Goal: Information Seeking & Learning: Learn about a topic

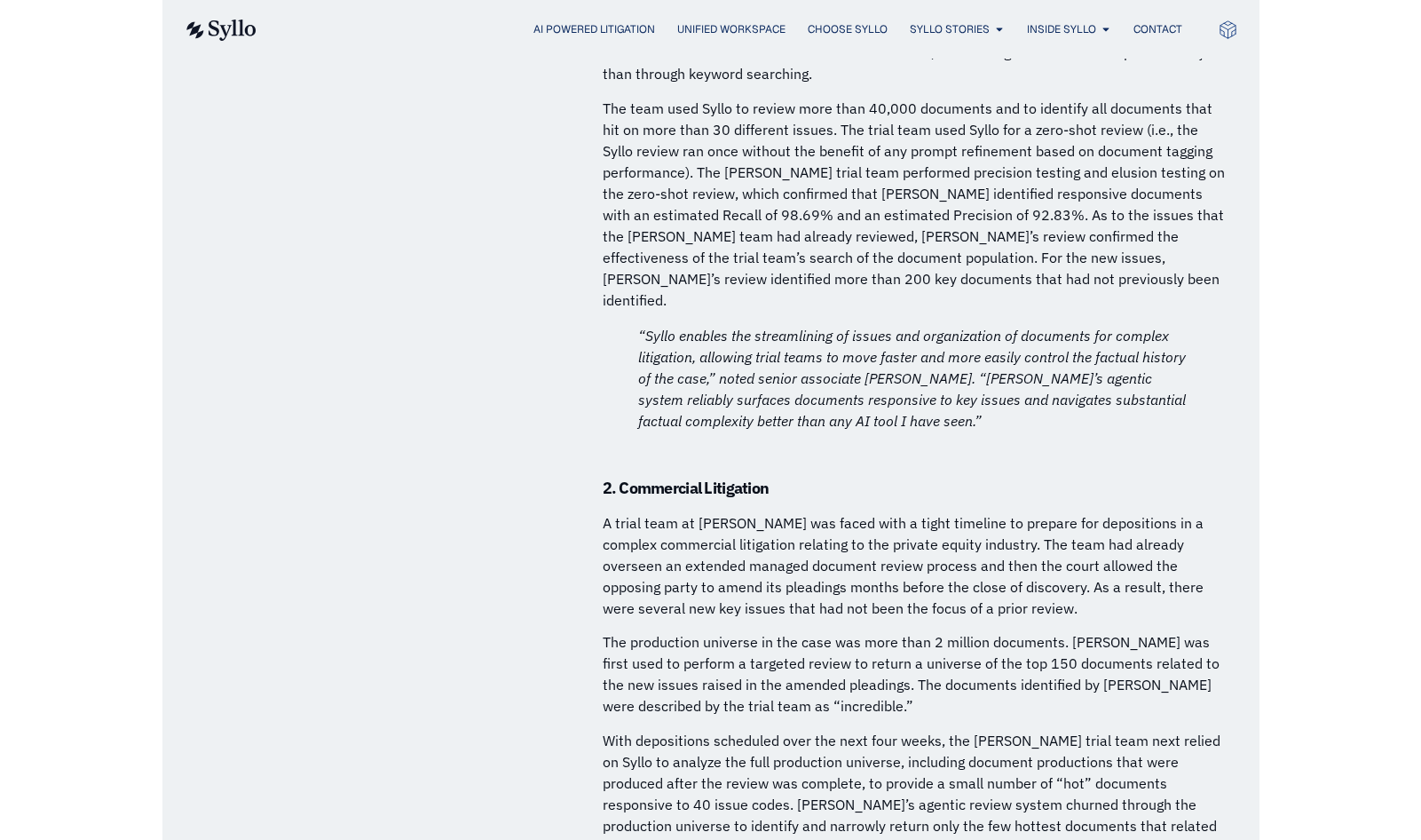
scroll to position [9233, 0]
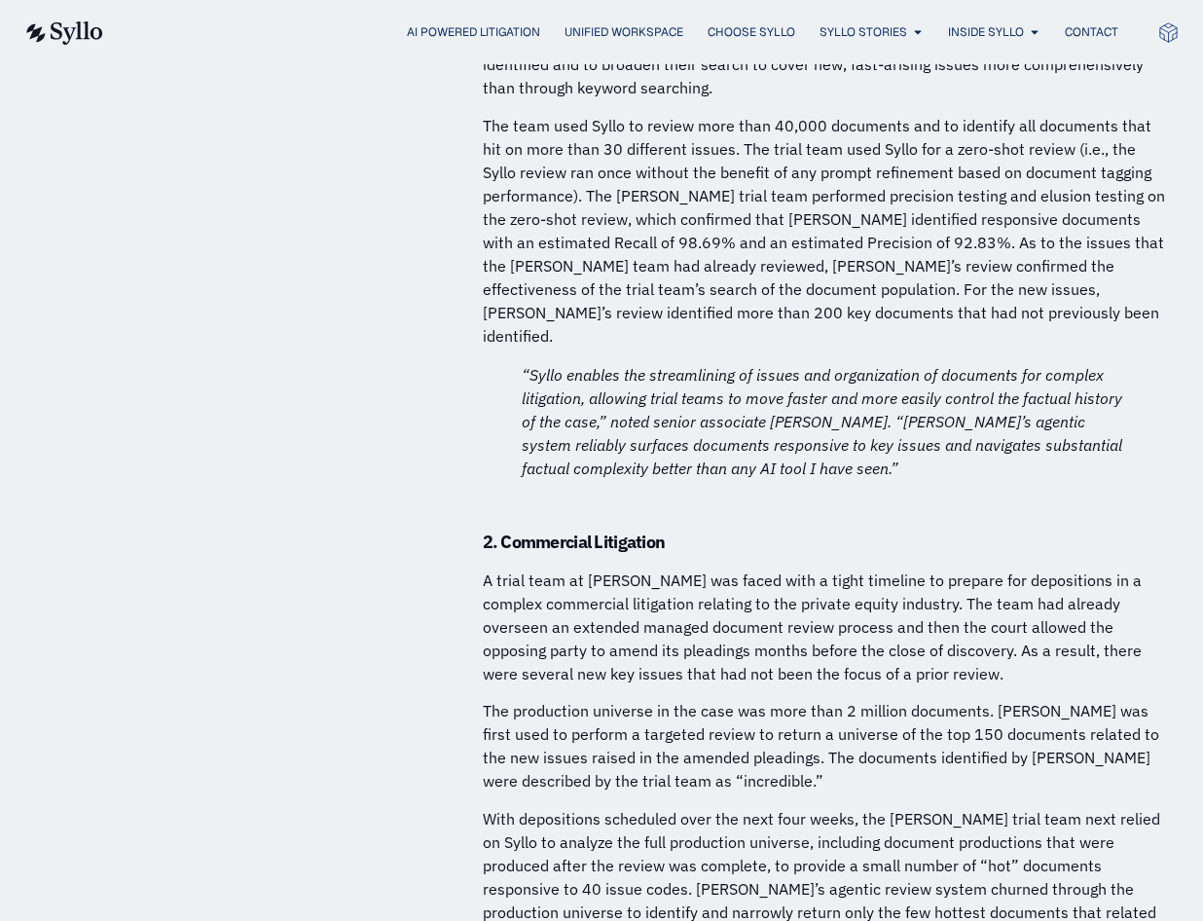
click at [1068, 568] on p "A trial team at Quinn Emanuel was faced with a tight timeline to prepare for de…" at bounding box center [826, 626] width 687 height 117
drag, startPoint x: 1069, startPoint y: 265, endPoint x: 1051, endPoint y: 267, distance: 17.6
click at [1069, 495] on h6 at bounding box center [826, 505] width 687 height 21
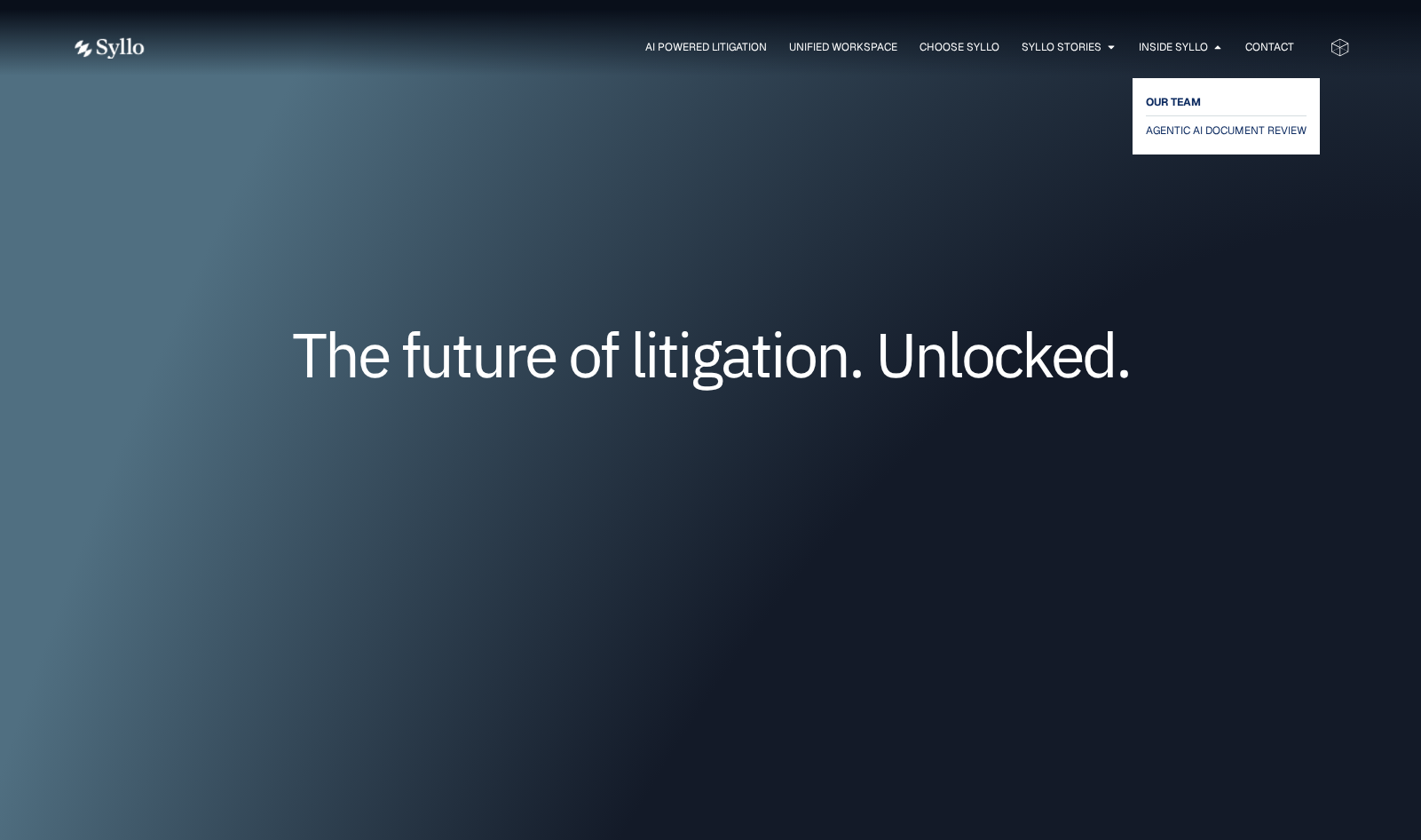
click at [1153, 98] on span "OUR TEAM" at bounding box center [1174, 101] width 55 height 21
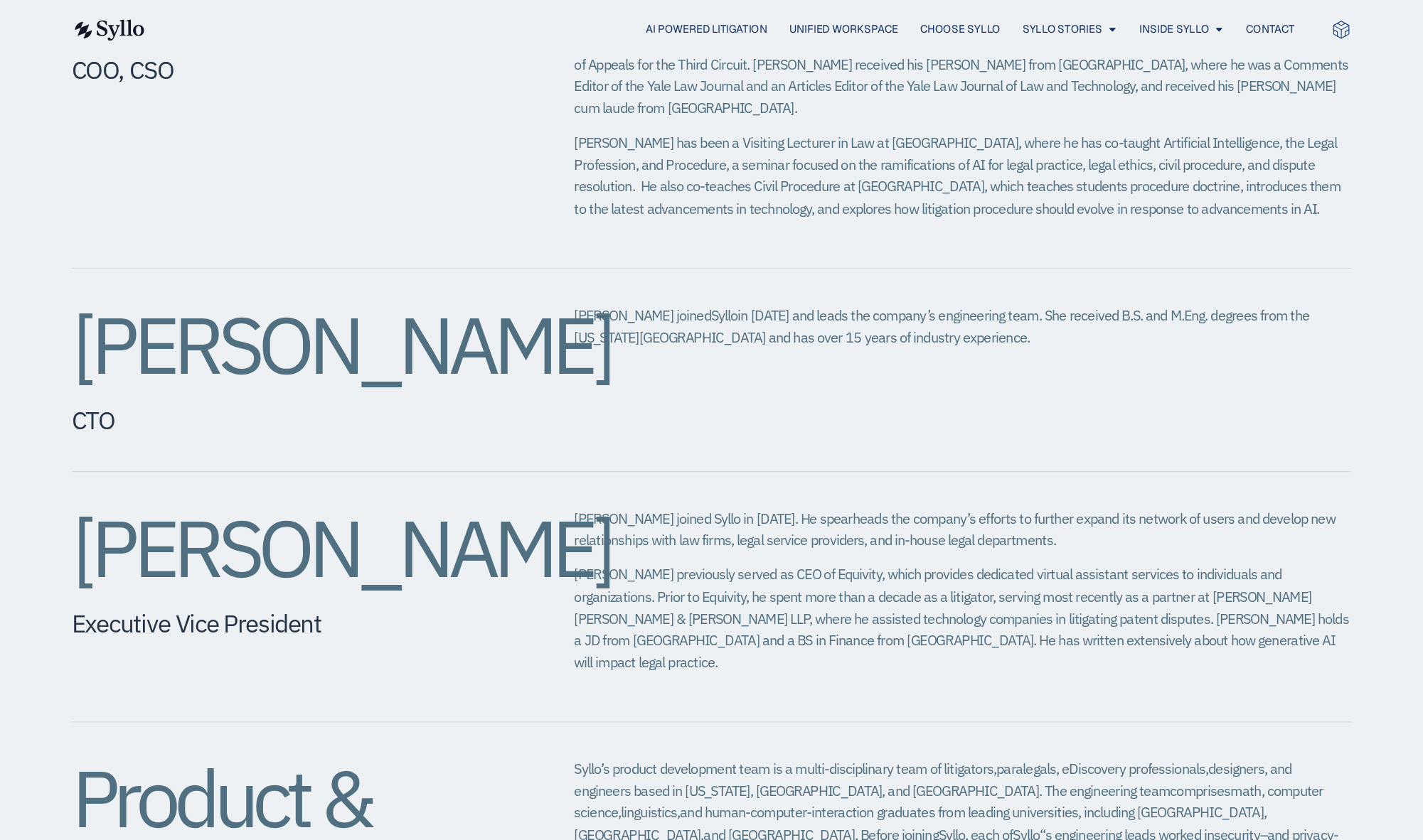
scroll to position [1066, 0]
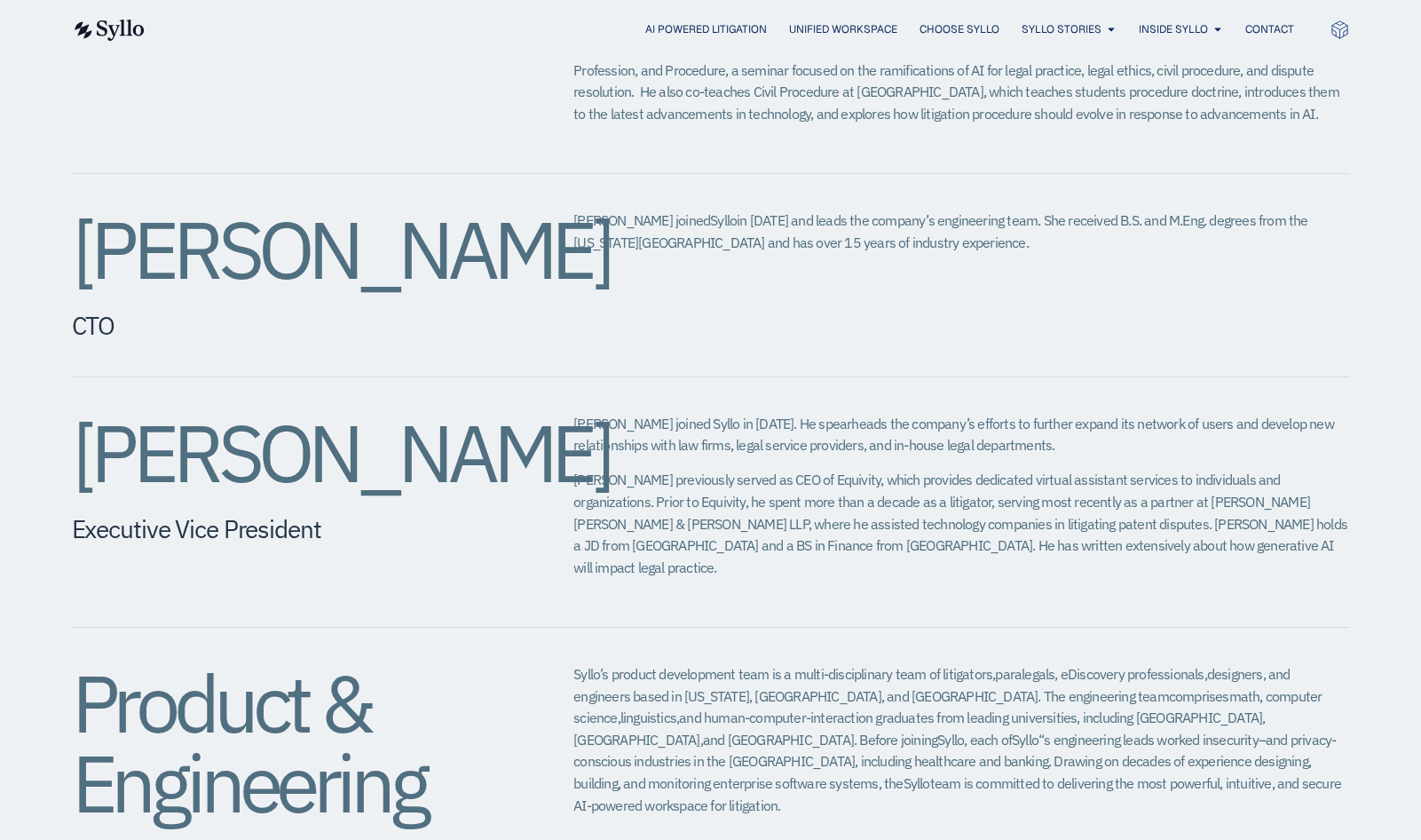
click at [1246, 257] on div "[PERSON_NAME] CTO [PERSON_NAME] joined Syllo in [DATE] and leads the company’s …" at bounding box center [711, 275] width 1279 height 203
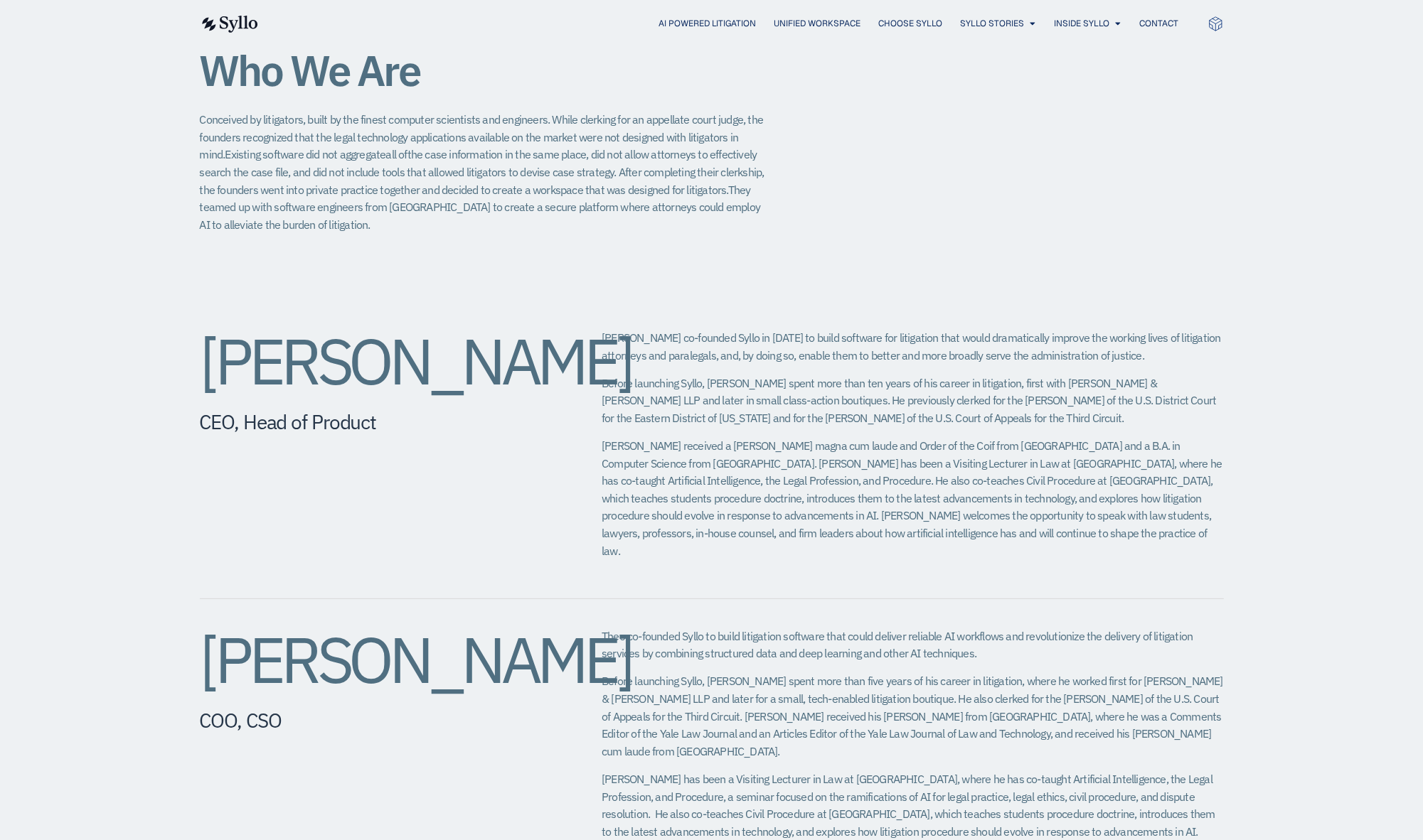
scroll to position [267, 0]
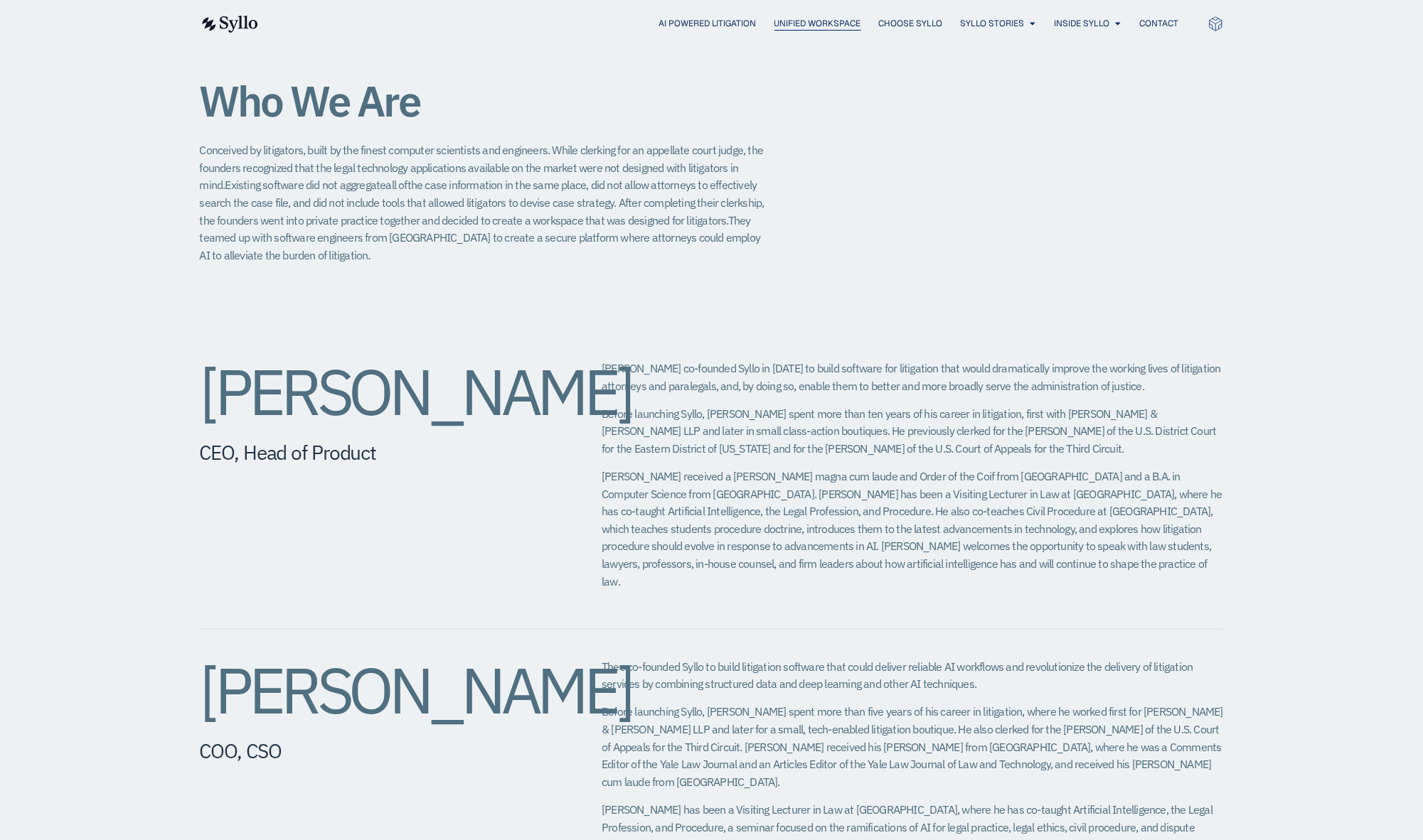
click at [811, 28] on span "Unified Workspace" at bounding box center [817, 23] width 87 height 13
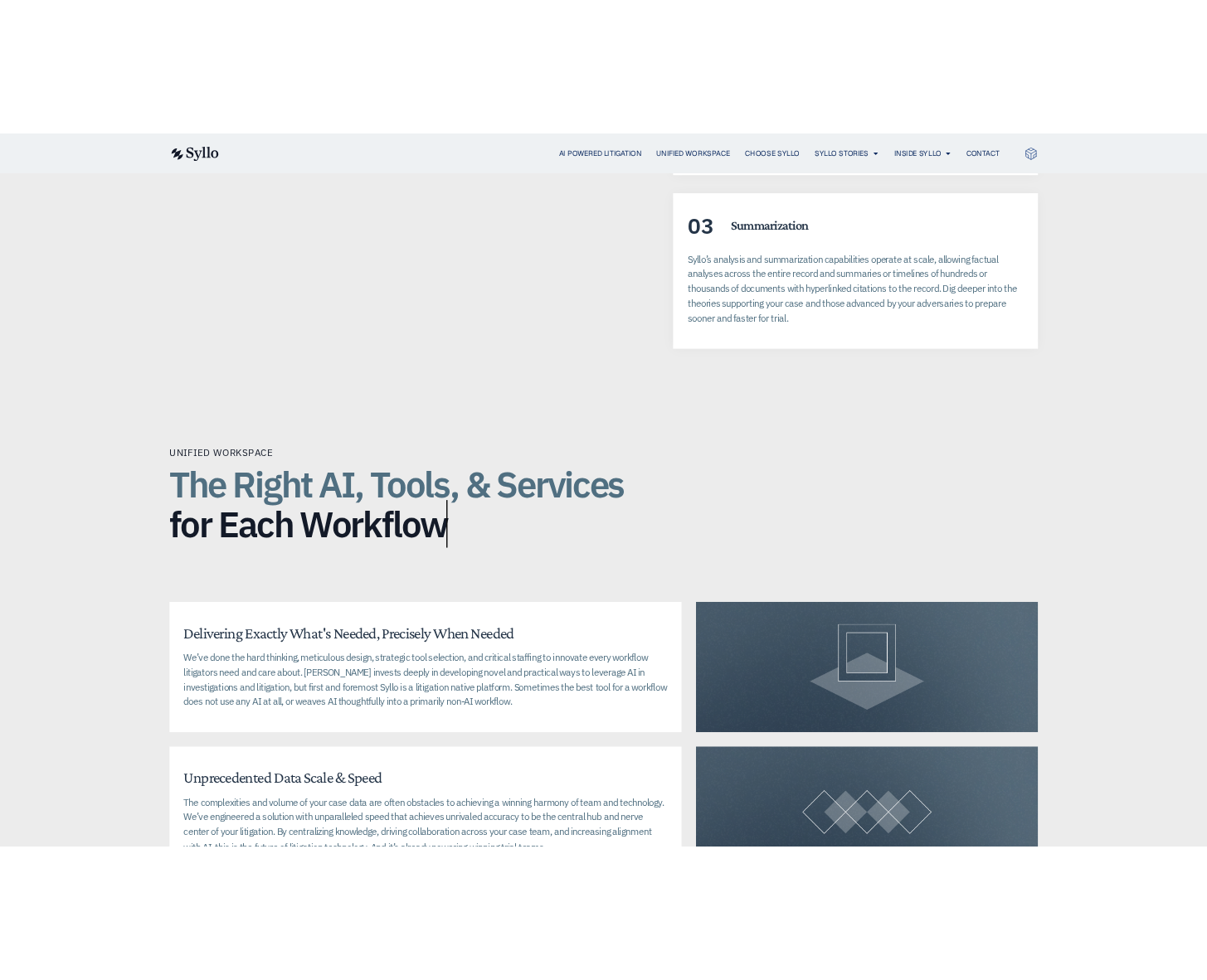
scroll to position [3310, 0]
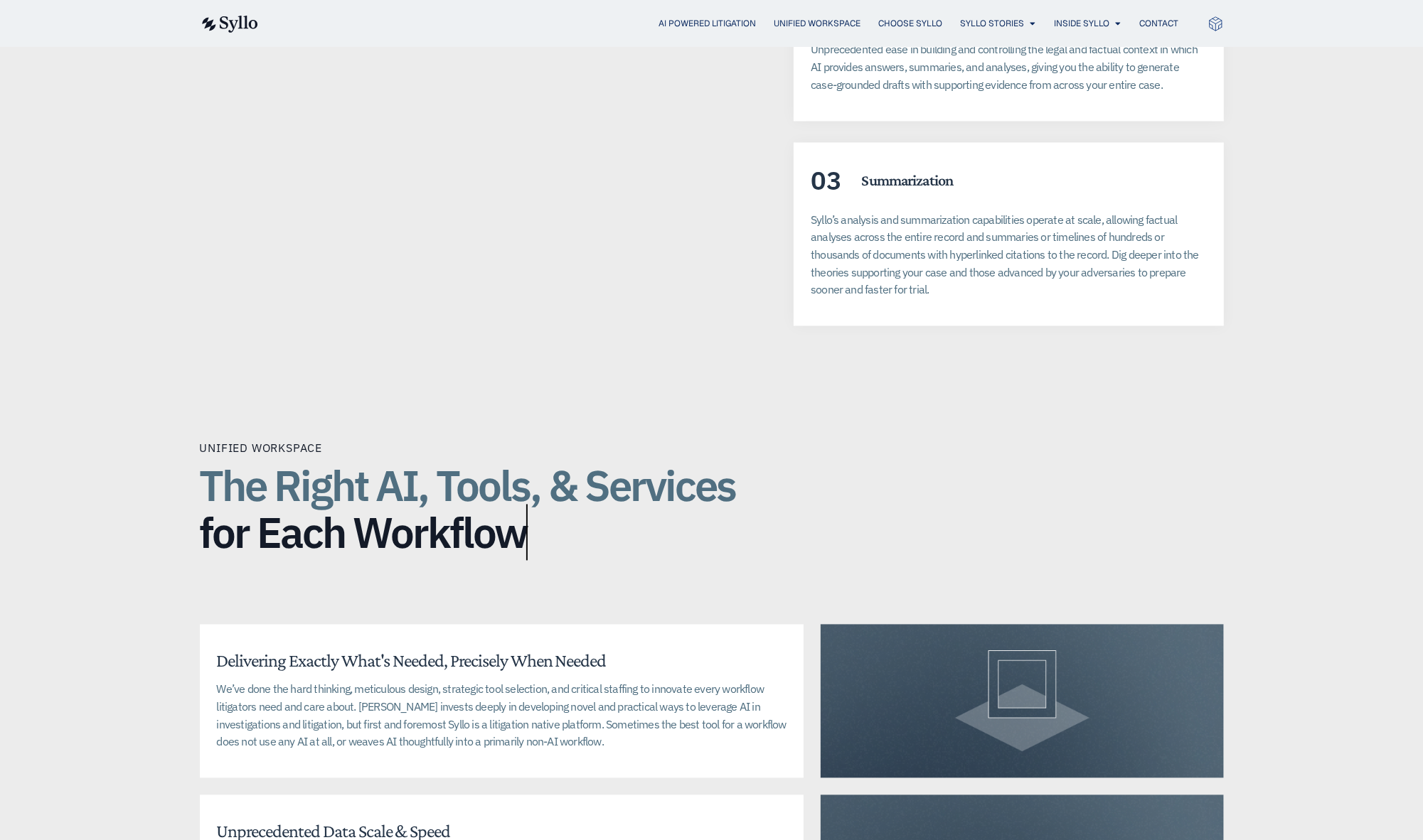
click at [1320, 137] on div "Unified Workspace Synthesis, Analysis, & Drafting Syllo is ushering in a new ap…" at bounding box center [712, 64] width 1423 height 638
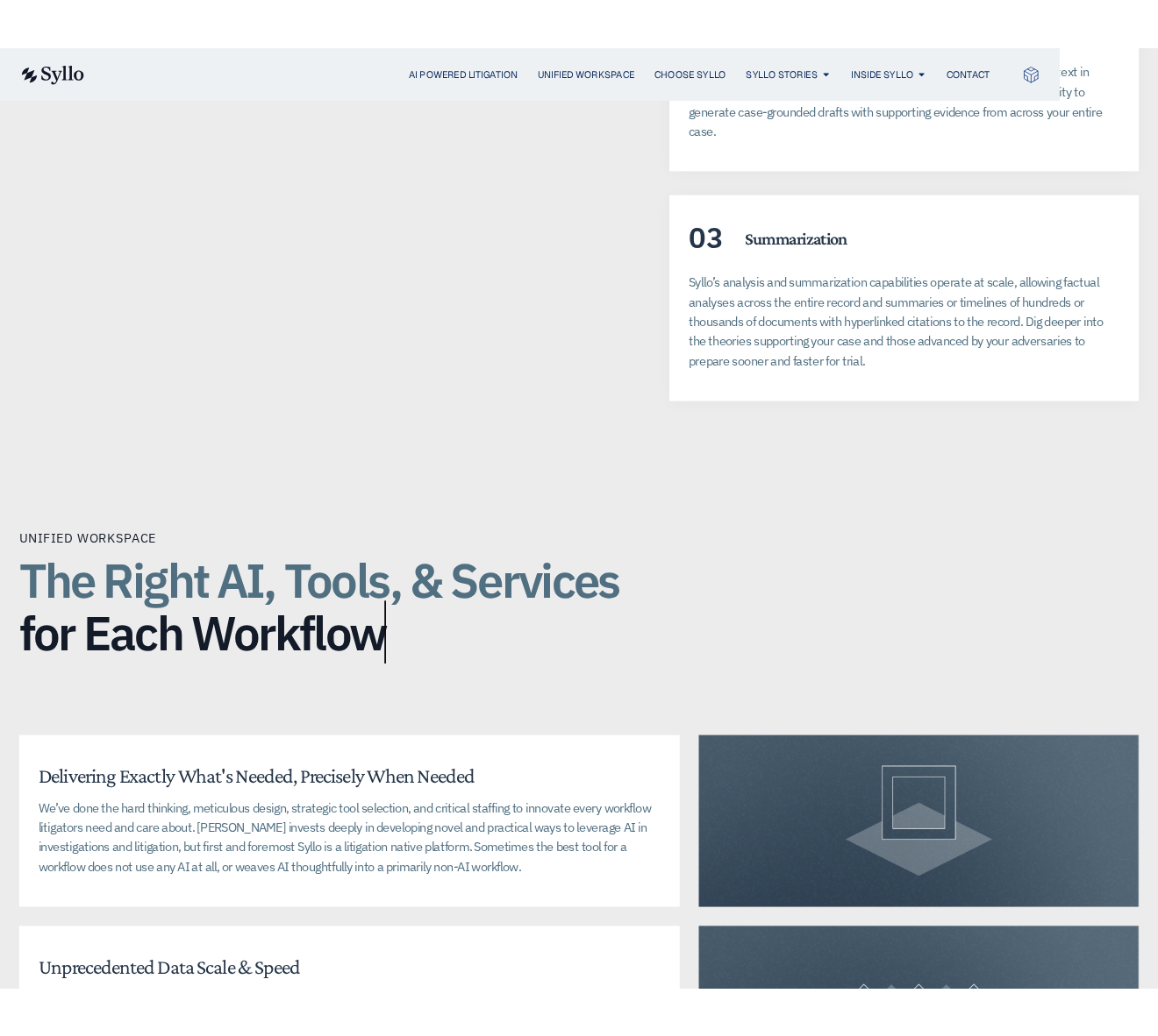
scroll to position [3563, 0]
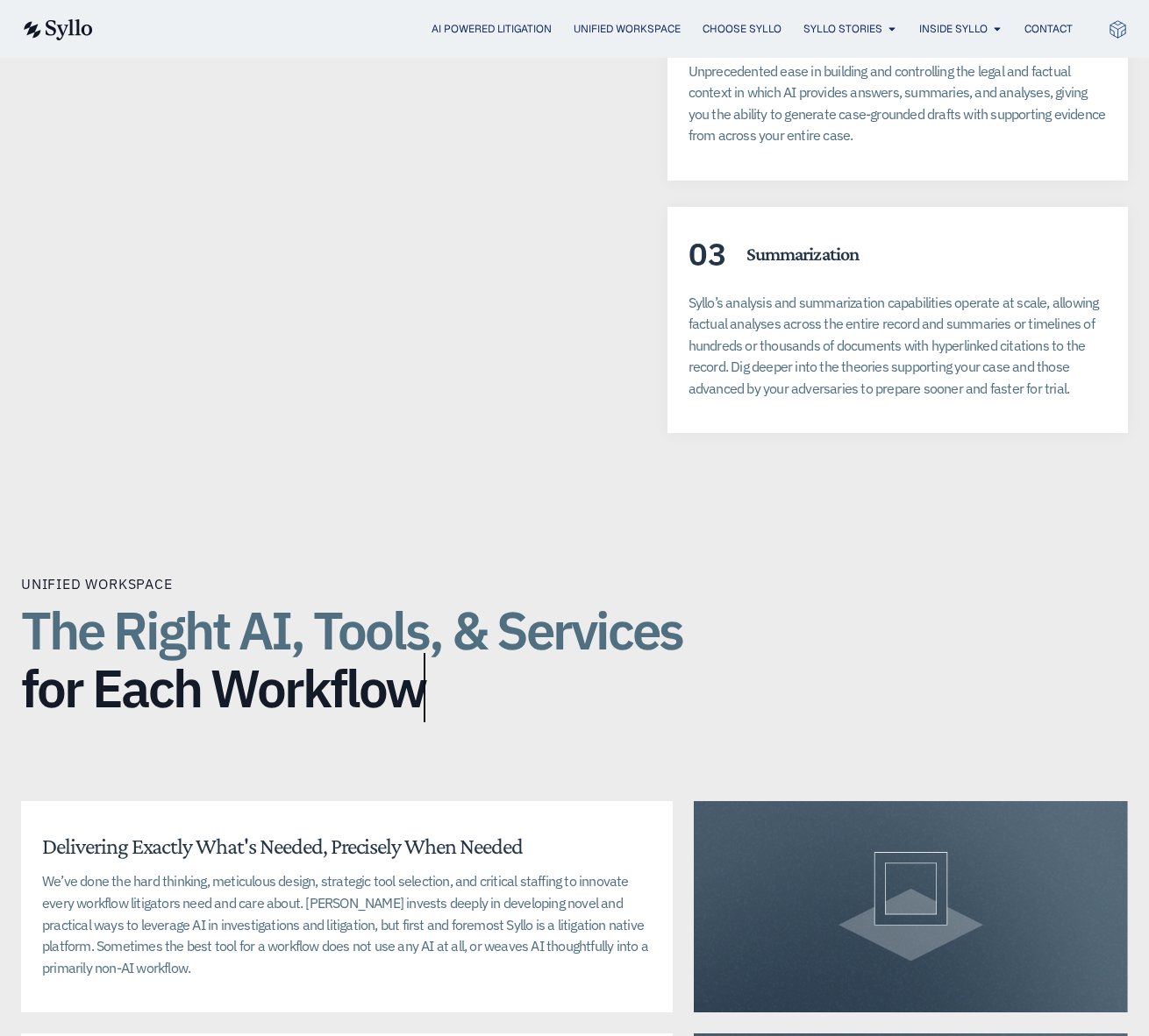
click at [957, 390] on div "03 Summarization​ Syllo’s analysis and summarization capabilities operate at sc…" at bounding box center [898, 321] width 461 height 227
click at [976, 504] on div "Unified Workspace The Right AI, Tools, & Services for Each Workflow Delivering …" at bounding box center [574, 909] width 1107 height 812
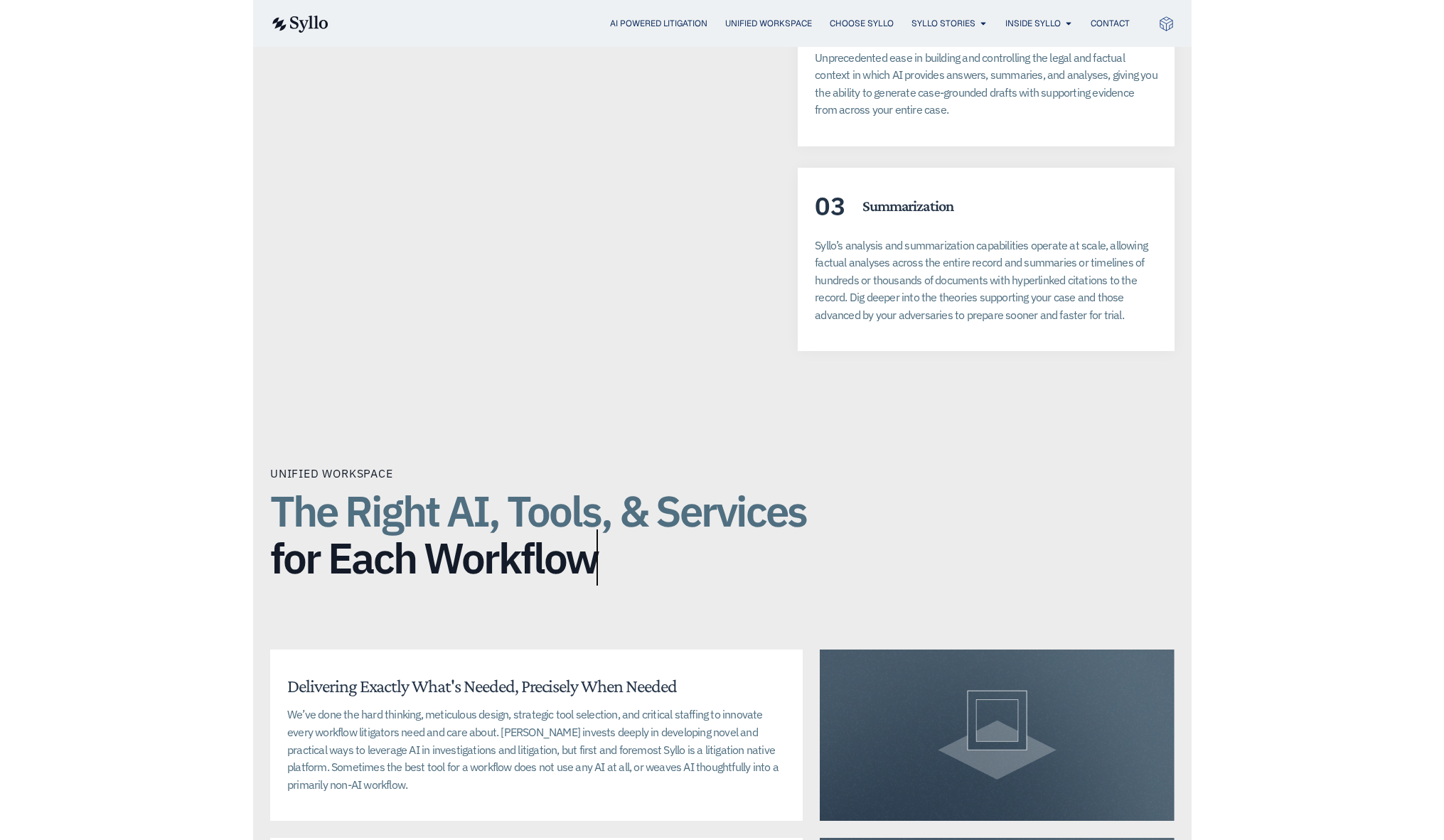
scroll to position [2837, 0]
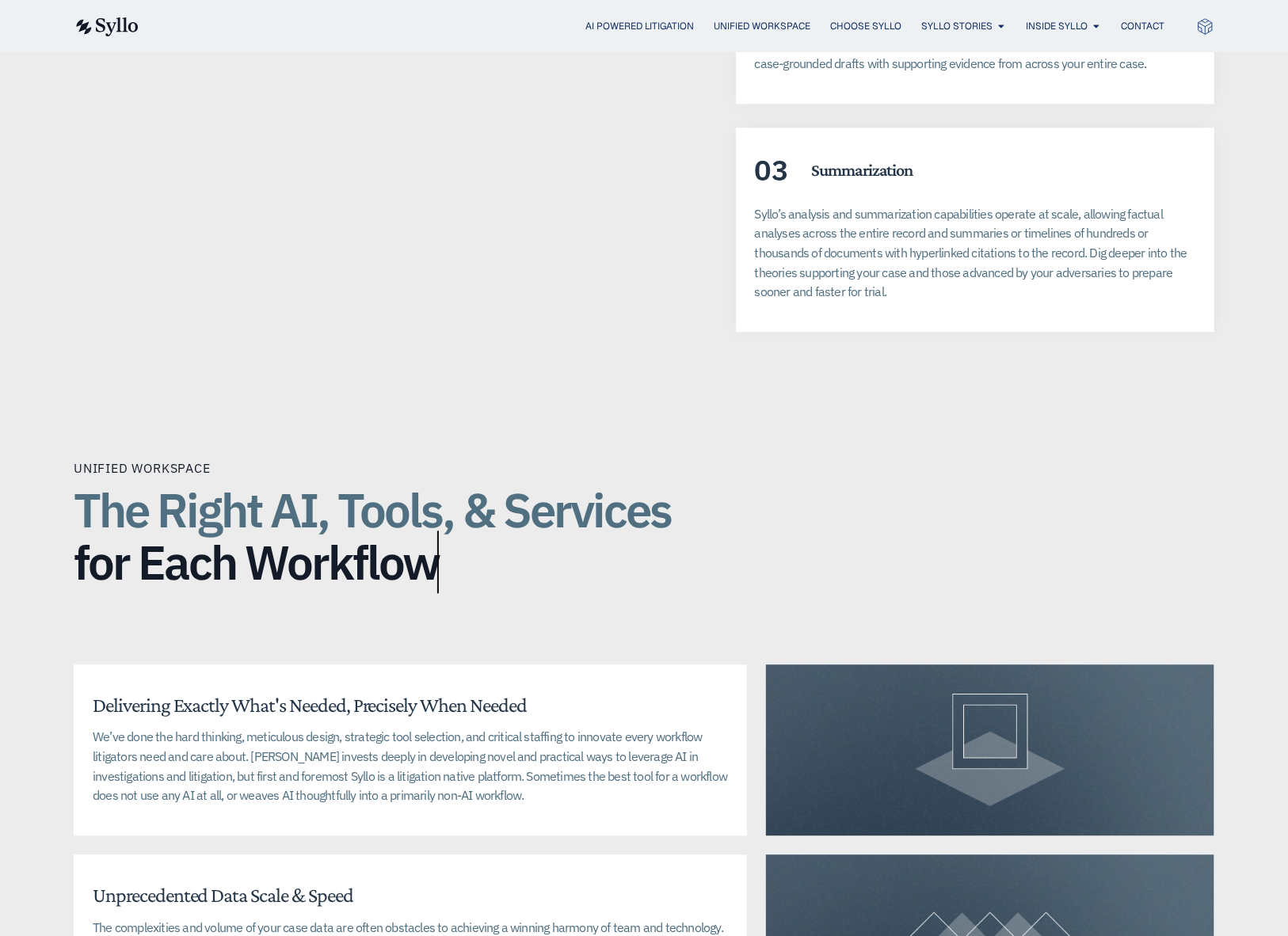
click at [1176, 482] on div "Unified Workspace The Right AI, Tools, & Services for Each Workflow Delivering …" at bounding box center [644, 742] width 1141 height 694
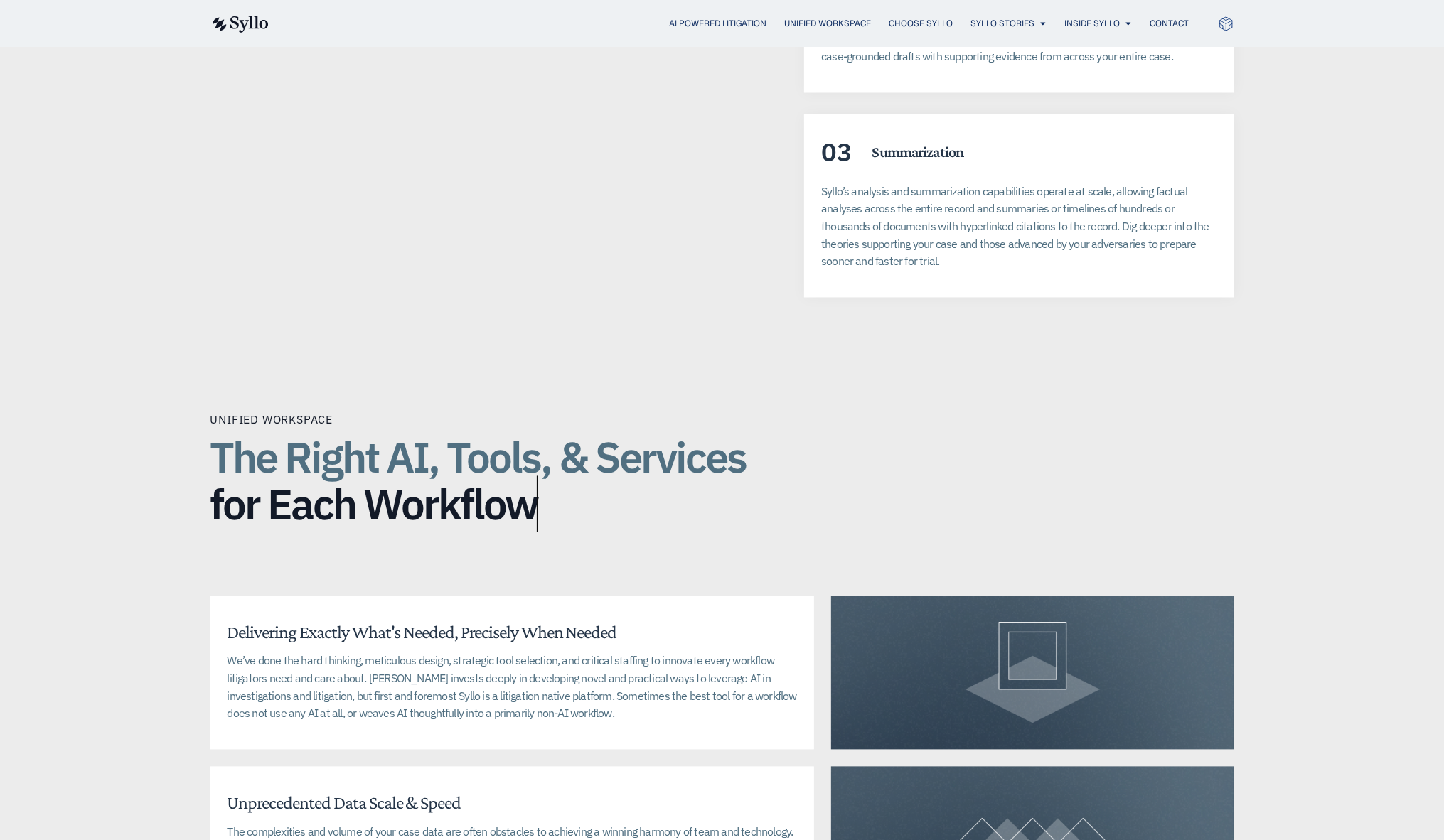
click at [1199, 355] on div "Unified Workspace The Right AI, Tools, & Services for Each Workflow Delivering …" at bounding box center [722, 666] width 1024 height 623
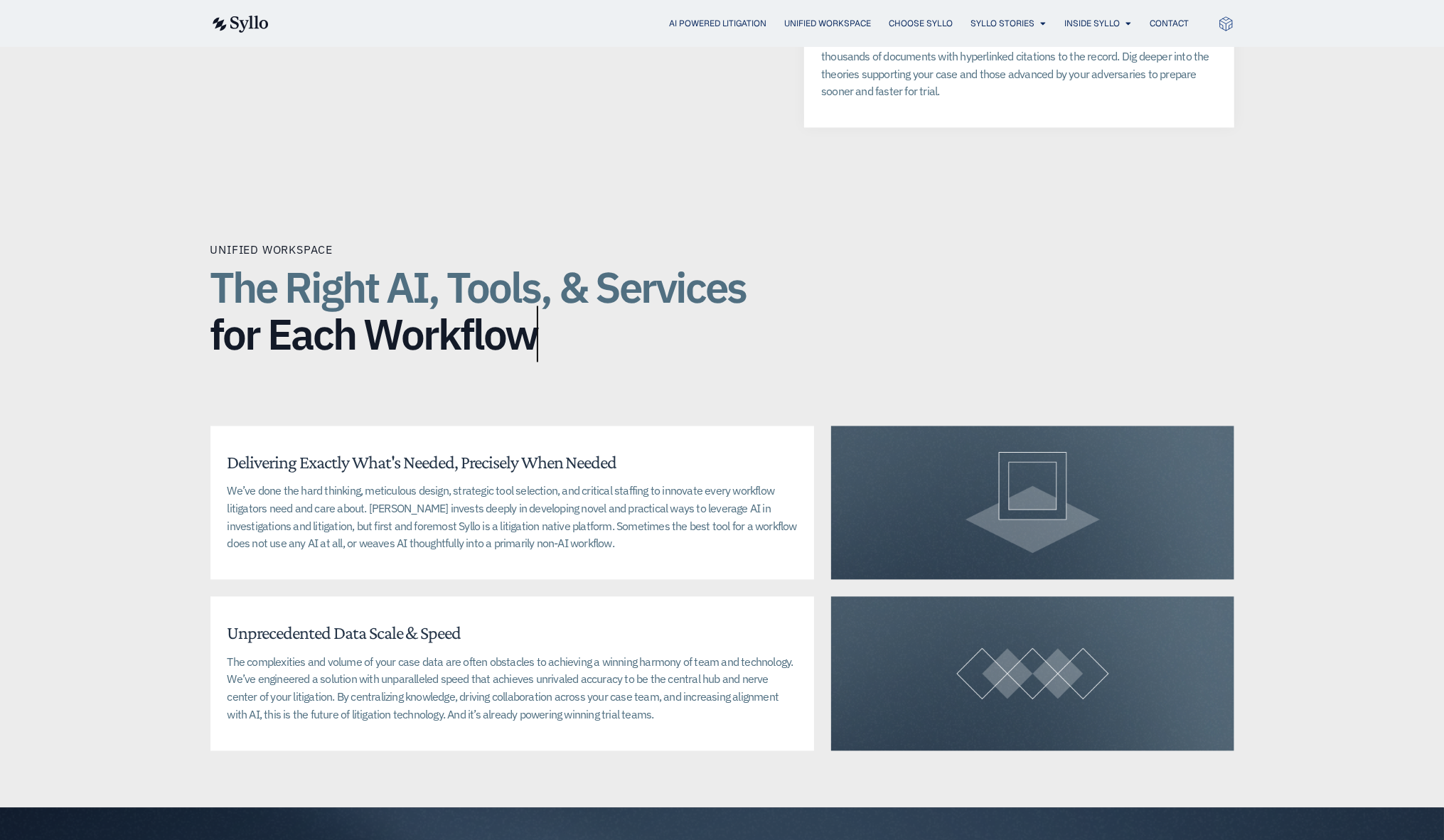
scroll to position [3104, 0]
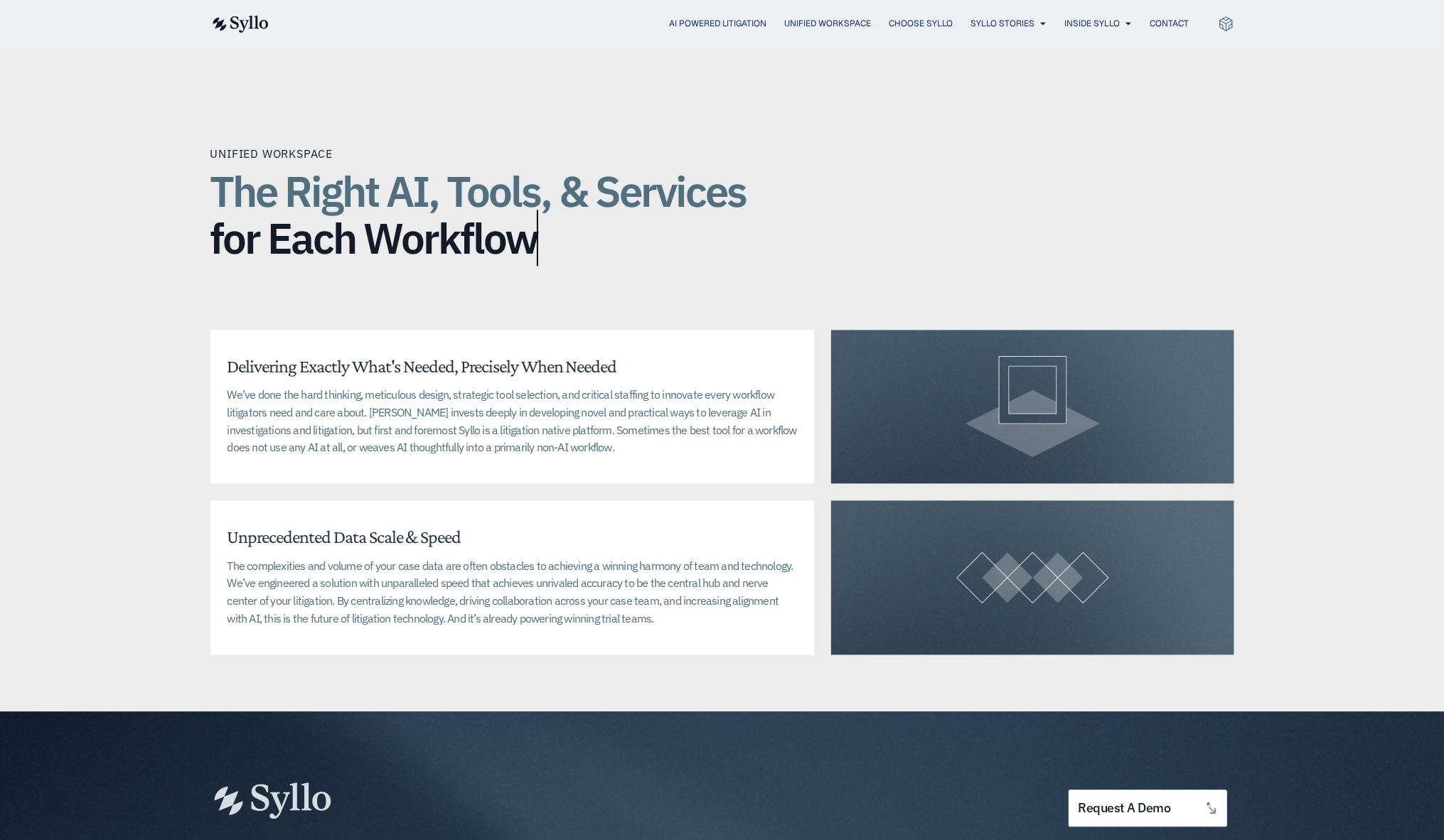
click at [1342, 553] on div "Unified Workspace The Right AI, Tools, & Services for Each Workflow Delivering …" at bounding box center [722, 400] width 1444 height 623
